Goal: Transaction & Acquisition: Purchase product/service

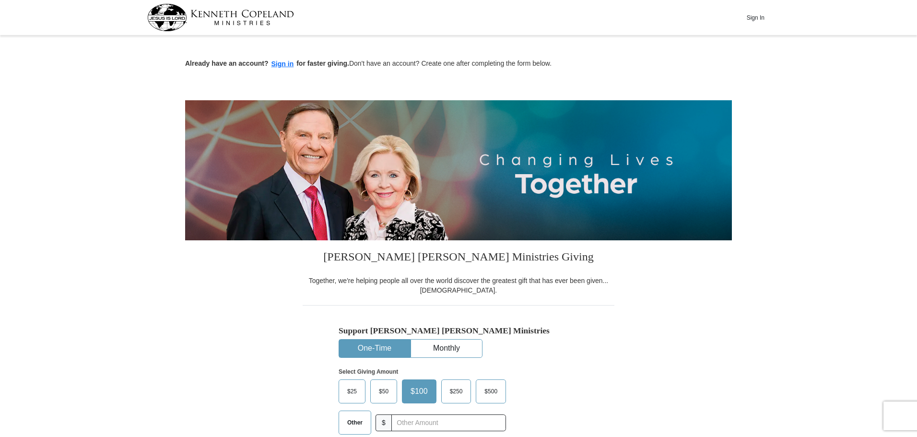
click at [348, 423] on span "Other" at bounding box center [354, 422] width 25 height 14
click at [0, 0] on input "Other" at bounding box center [0, 0] width 0 height 0
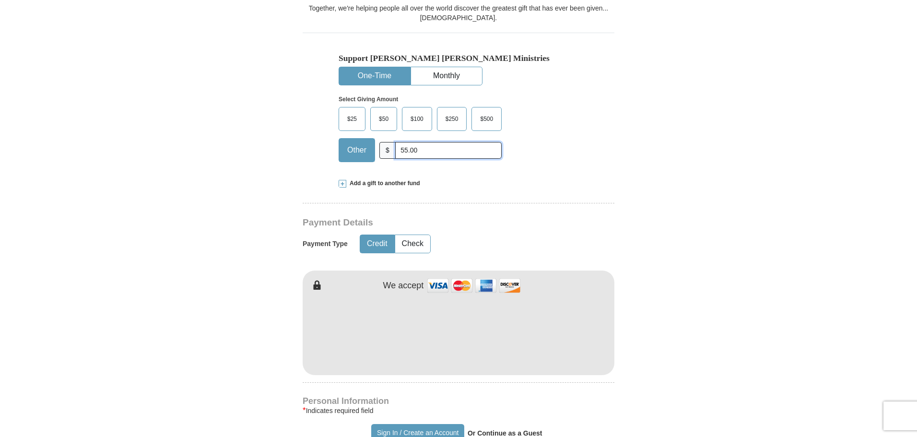
scroll to position [288, 0]
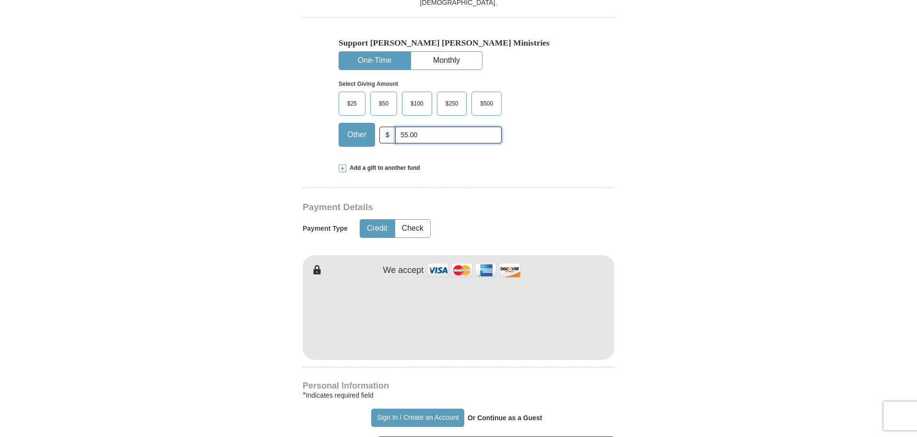
type input "55.00"
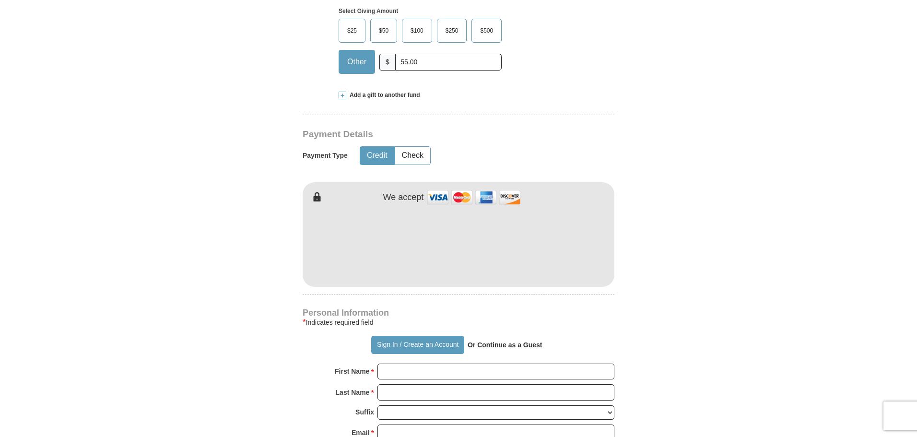
scroll to position [384, 0]
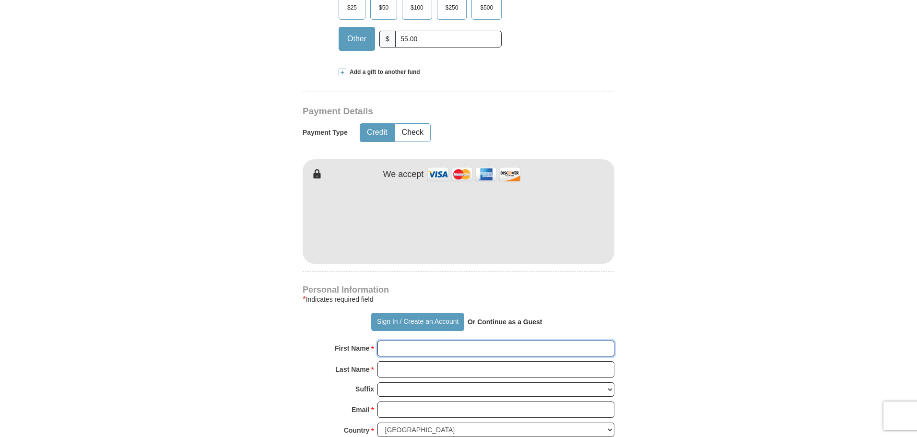
click at [383, 347] on input "First Name *" at bounding box center [495, 348] width 237 height 16
type input "[PERSON_NAME]"
type input "[EMAIL_ADDRESS][DOMAIN_NAME]"
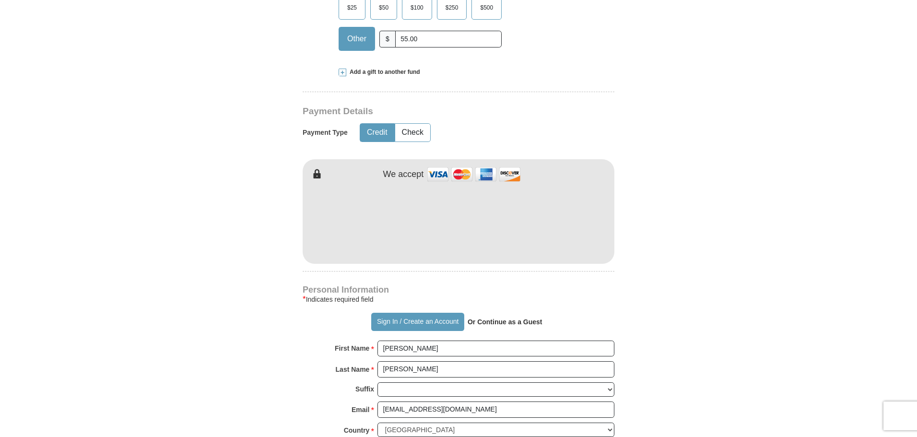
type input "[STREET_ADDRESS]"
type input "TEMECULA"
select select "CA"
type input "92591-4511"
type input "9517648046"
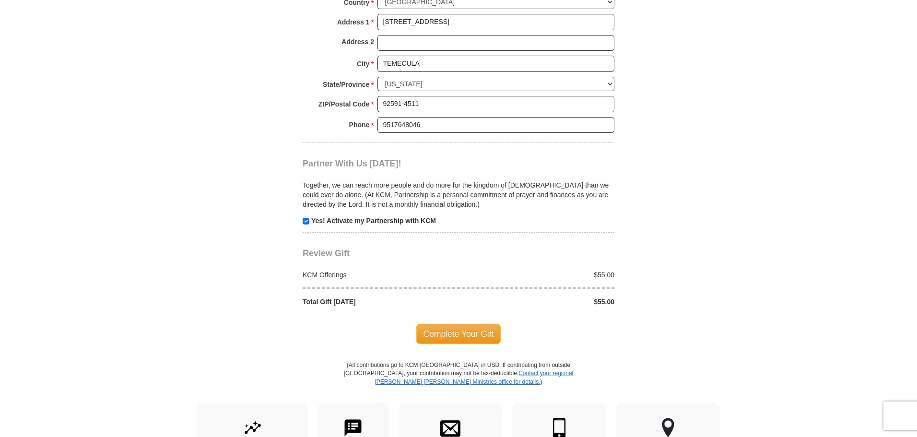
scroll to position [815, 0]
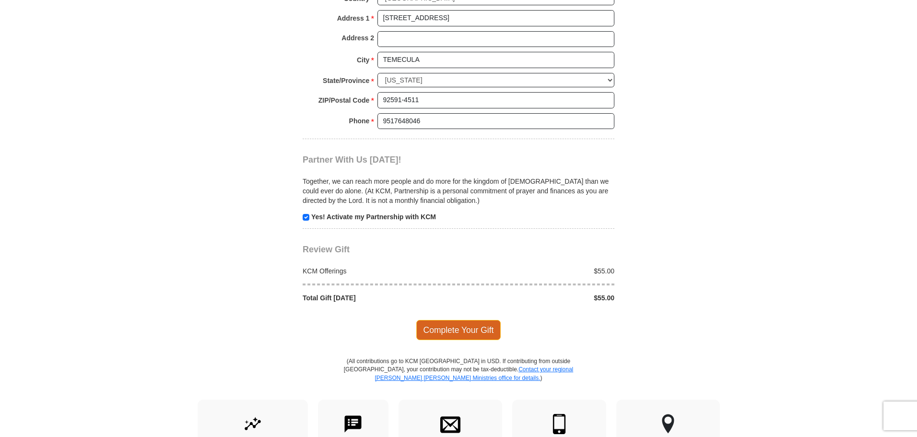
click at [459, 336] on span "Complete Your Gift" at bounding box center [458, 330] width 85 height 20
